Goal: Task Accomplishment & Management: Manage account settings

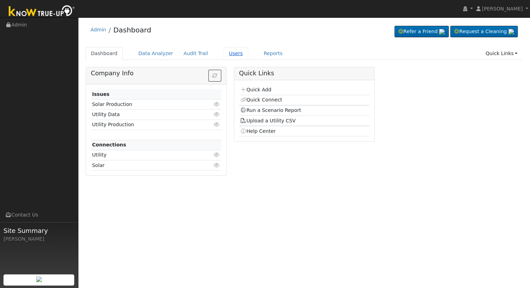
click at [226, 54] on link "Users" at bounding box center [236, 53] width 24 height 13
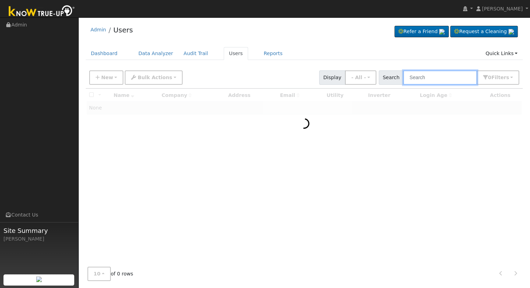
click at [438, 77] on input "text" at bounding box center [440, 77] width 74 height 14
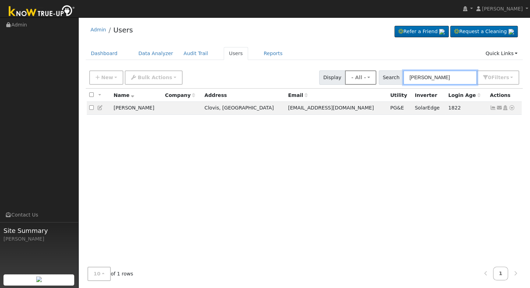
drag, startPoint x: 446, startPoint y: 75, endPoint x: 382, endPoint y: 75, distance: 64.2
click at [382, 75] on div "New Add User Quick Add Quick Connect Quick Convert Lead Bulk Actions Send Email…" at bounding box center [304, 76] width 433 height 17
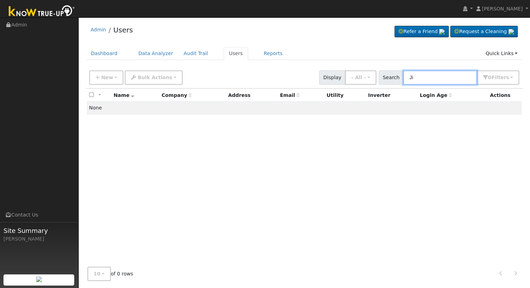
type input "J"
